Goal: Information Seeking & Learning: Learn about a topic

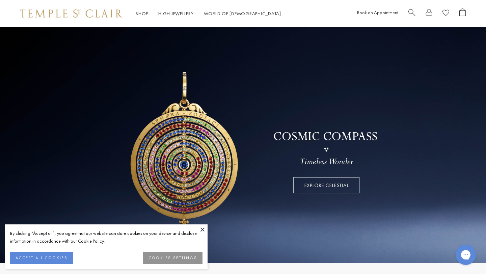
click at [49, 255] on button "ACCEPT ALL COOKIES" at bounding box center [41, 258] width 63 height 12
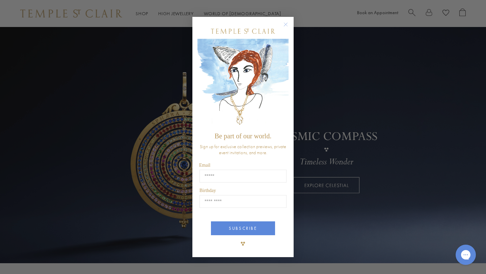
click at [385, 110] on div "Close dialog Be part of our world. Sign up for exclusive collection previews, p…" at bounding box center [243, 137] width 486 height 274
click at [285, 25] on circle "Close dialog" at bounding box center [286, 25] width 8 height 8
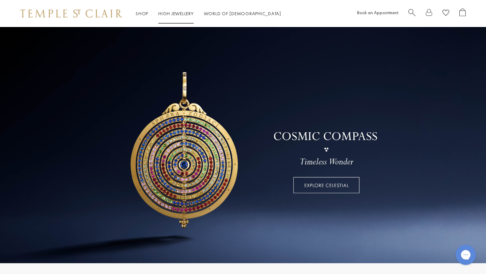
click at [174, 14] on link "High Jewellery High Jewellery" at bounding box center [175, 13] width 35 height 6
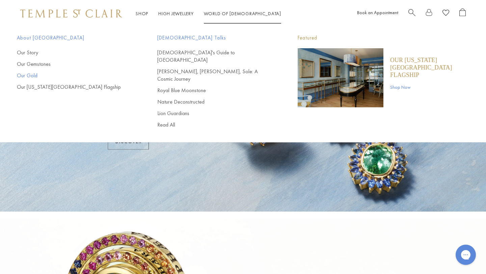
click at [31, 75] on link "Our Gold" at bounding box center [73, 75] width 113 height 7
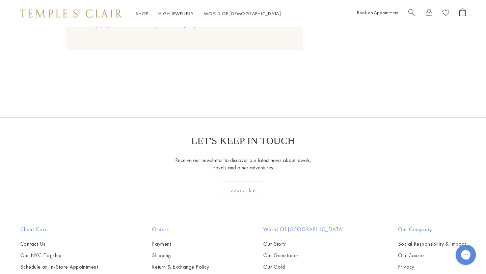
scroll to position [823, 0]
